Goal: Transaction & Acquisition: Purchase product/service

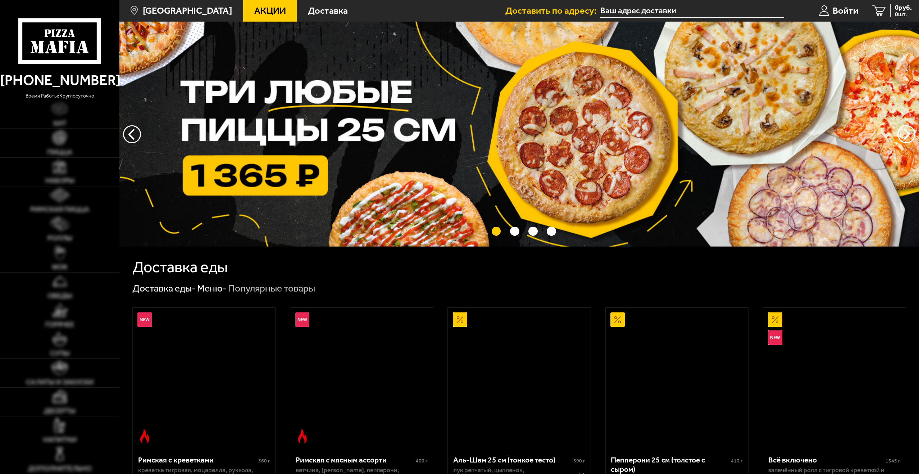
type input "[STREET_ADDRESS]"
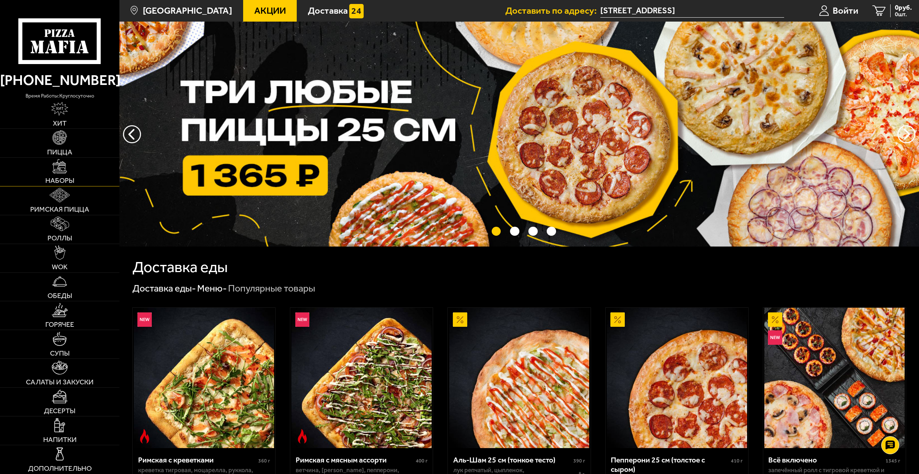
click at [66, 171] on img at bounding box center [60, 166] width 14 height 14
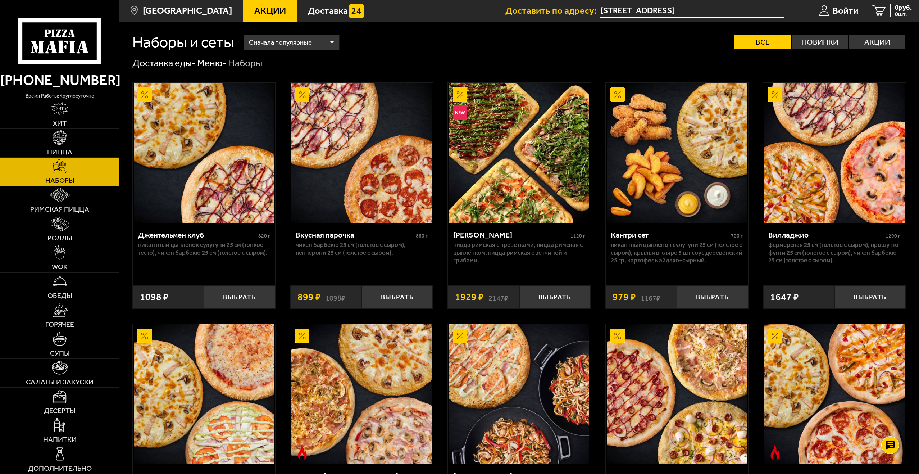
click at [60, 223] on img at bounding box center [60, 224] width 18 height 14
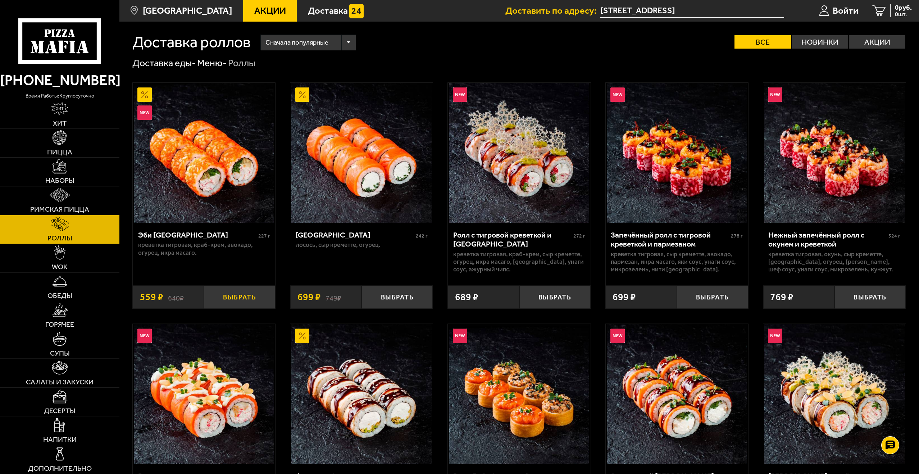
click at [234, 294] on button "Выбрать" at bounding box center [239, 296] width 71 height 23
click at [721, 298] on button "Выбрать" at bounding box center [712, 296] width 71 height 23
click at [900, 9] on span "1258 руб." at bounding box center [898, 7] width 28 height 7
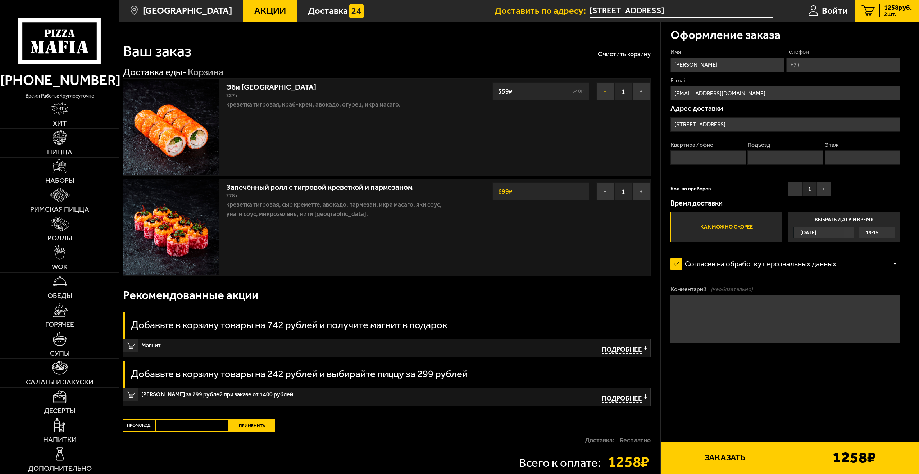
click at [599, 94] on button "−" at bounding box center [606, 91] width 18 height 18
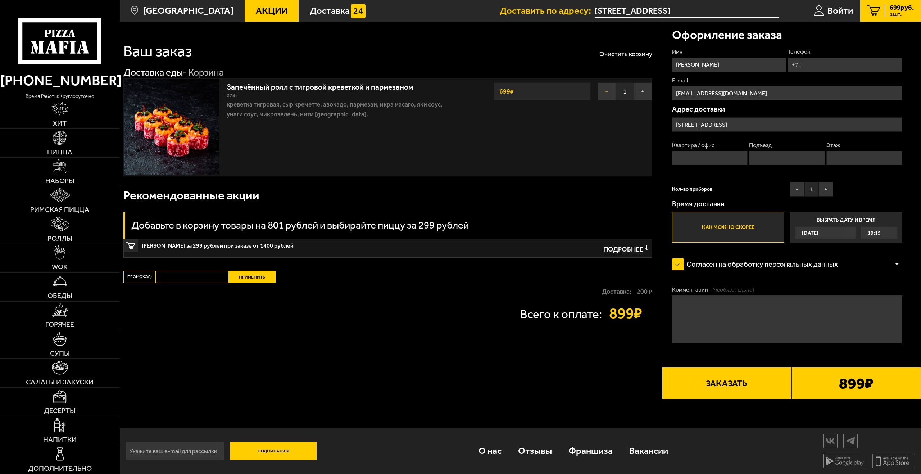
click at [603, 95] on button "−" at bounding box center [607, 91] width 18 height 18
